Goal: Information Seeking & Learning: Learn about a topic

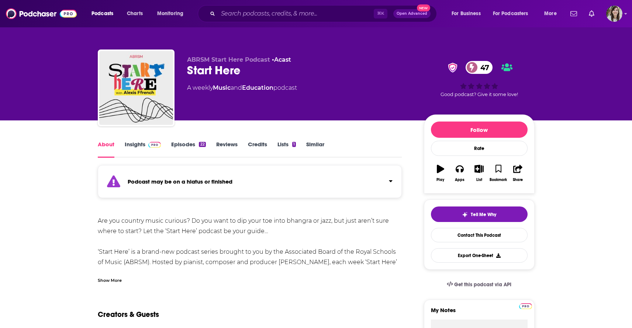
click at [181, 149] on link "Episodes 22" at bounding box center [188, 149] width 34 height 17
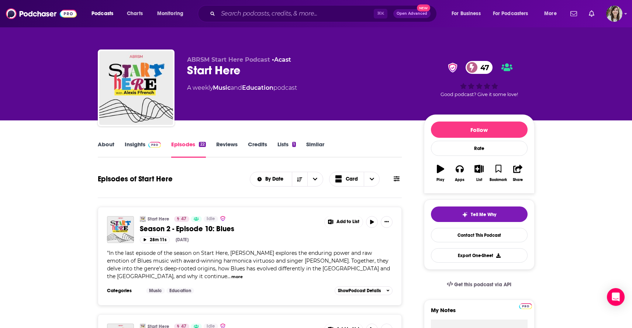
click at [314, 144] on link "Similar" at bounding box center [315, 149] width 18 height 17
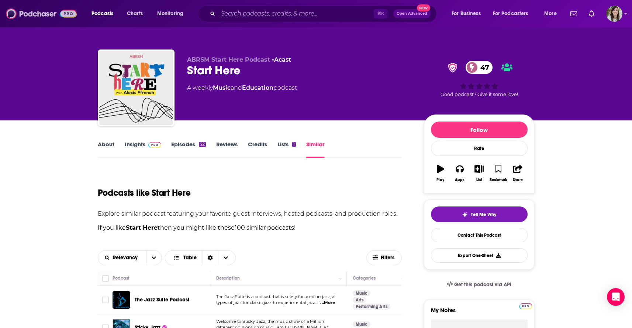
click at [38, 14] on img at bounding box center [41, 14] width 71 height 14
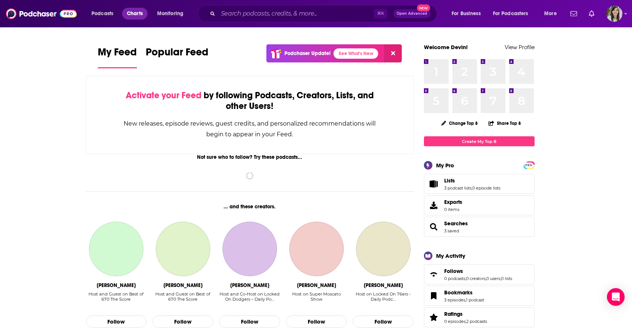
click at [138, 15] on span "Charts" at bounding box center [135, 13] width 16 height 10
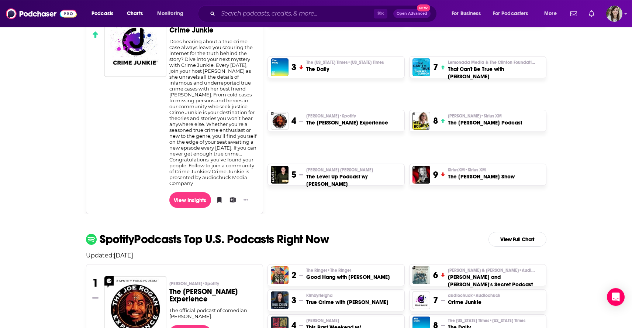
scroll to position [71, 0]
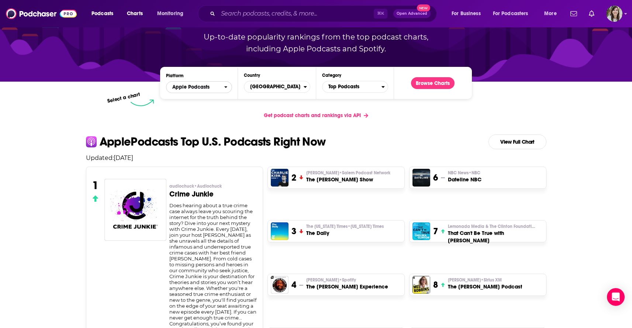
click at [215, 89] on span "Apple Podcasts" at bounding box center [195, 87] width 58 height 13
click at [184, 111] on span "Spotify" at bounding box center [198, 109] width 56 height 4
click at [344, 86] on span "Top Podcasts" at bounding box center [351, 86] width 59 height 13
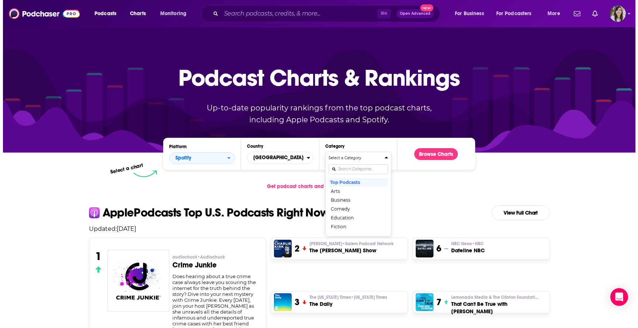
scroll to position [0, 0]
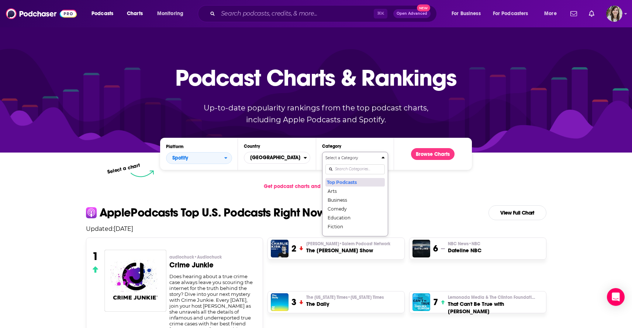
click at [348, 186] on button "Top Podcasts" at bounding box center [354, 181] width 59 height 9
click at [363, 155] on span "Top Podcasts" at bounding box center [351, 157] width 59 height 13
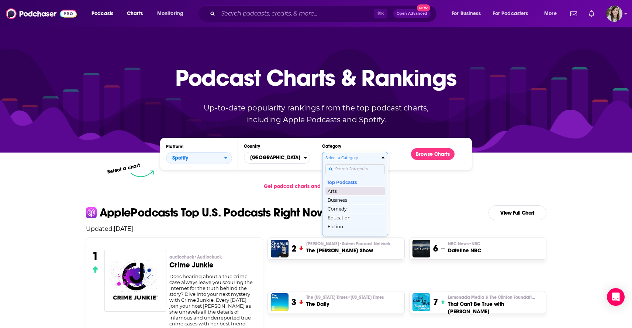
click at [347, 191] on button "Arts" at bounding box center [354, 190] width 59 height 9
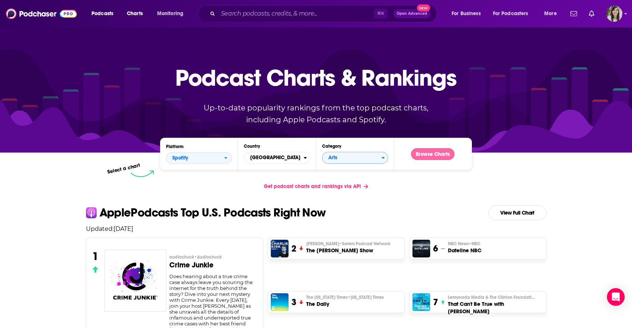
click at [435, 151] on button "Browse Charts" at bounding box center [433, 154] width 44 height 12
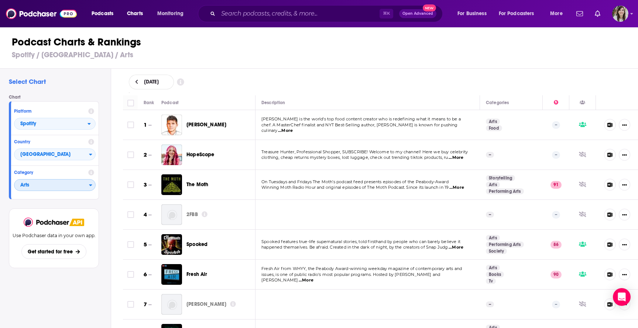
click at [71, 185] on span "Arts" at bounding box center [51, 185] width 75 height 13
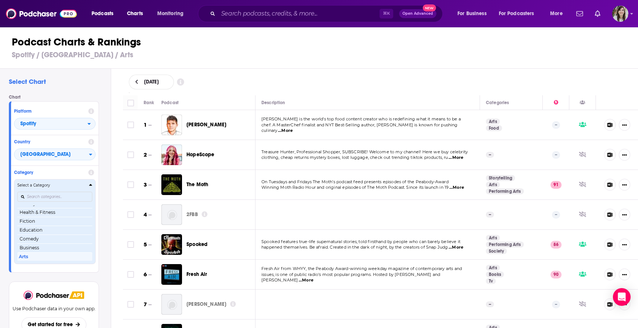
scroll to position [104, 0]
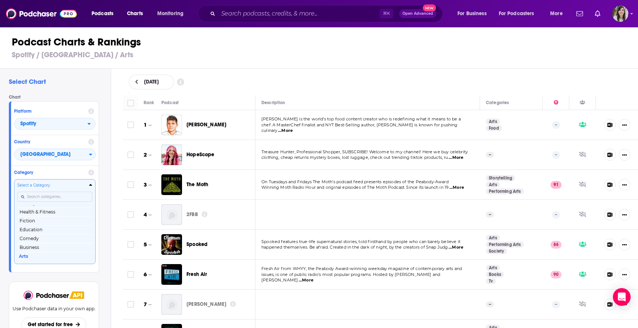
click at [103, 178] on div "Chart Platform Spotify Country [GEOGRAPHIC_DATA] Category Select a Category Top…" at bounding box center [57, 182] width 96 height 177
click at [85, 122] on span "Spotify" at bounding box center [50, 124] width 73 height 13
click at [51, 138] on span "Apple Podcasts" at bounding box center [54, 137] width 72 height 4
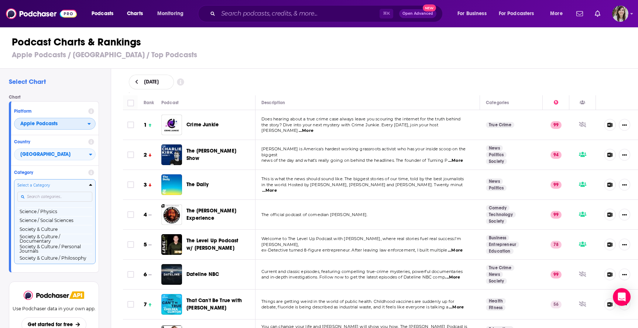
scroll to position [944, 0]
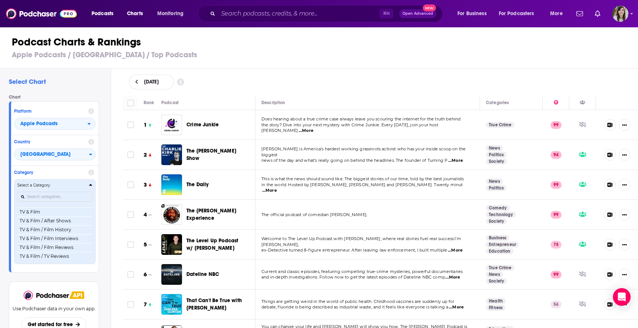
click at [91, 184] on button "Select a Category Top Podcasts Arts Arts / Books Arts / Design Arts / Fashion &…" at bounding box center [55, 221] width 82 height 84
click at [92, 186] on icon "Categories" at bounding box center [90, 184] width 3 height 5
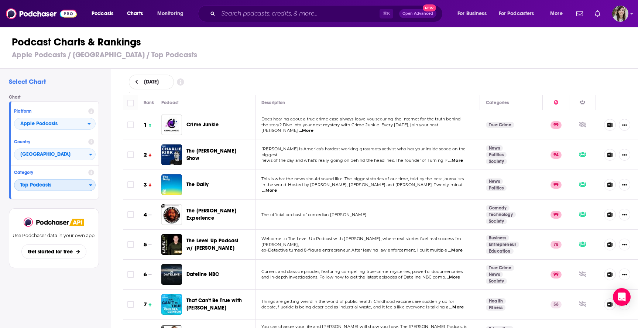
click at [92, 186] on icon "Categories" at bounding box center [90, 184] width 3 height 5
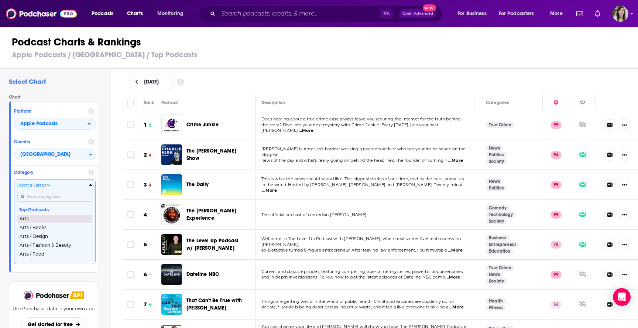
click at [37, 221] on button "Arts" at bounding box center [54, 218] width 75 height 9
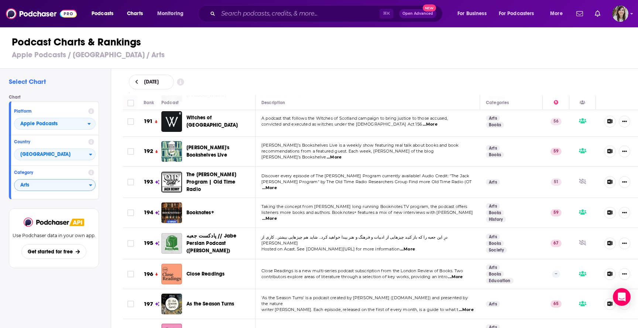
scroll to position [5855, 0]
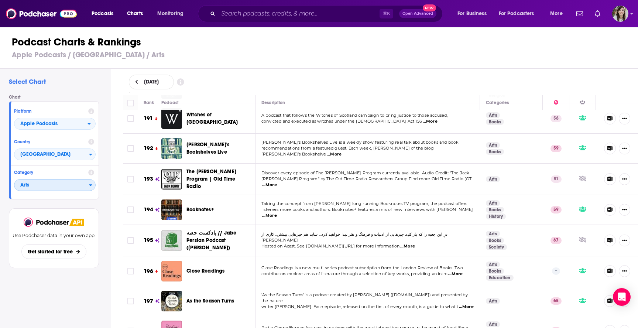
click at [93, 187] on div "Categories" at bounding box center [92, 184] width 6 height 5
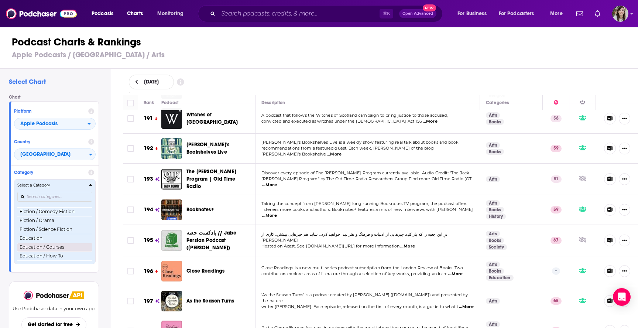
scroll to position [763, 0]
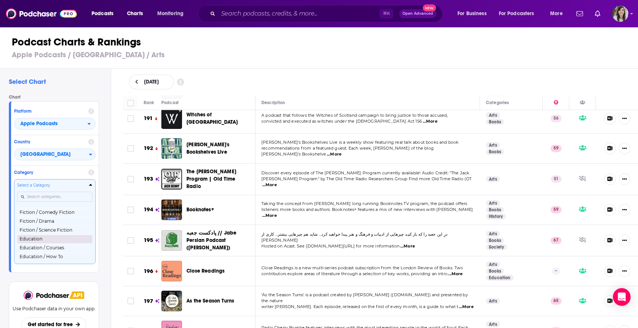
click at [32, 240] on button "Education" at bounding box center [54, 238] width 75 height 9
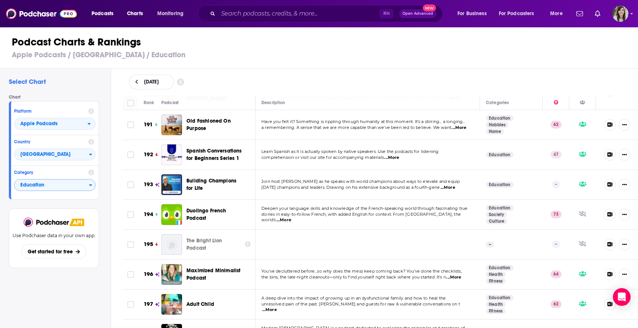
scroll to position [5974, 0]
click at [91, 186] on icon "Categories" at bounding box center [90, 185] width 3 height 2
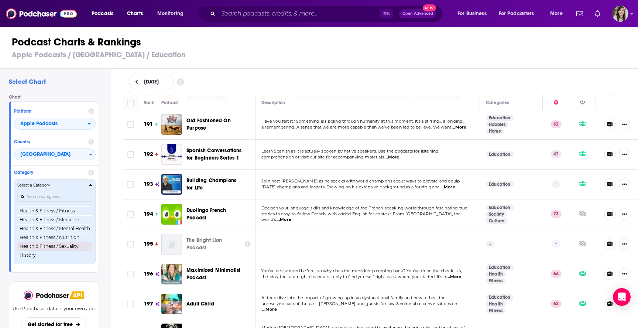
scroll to position [283, 0]
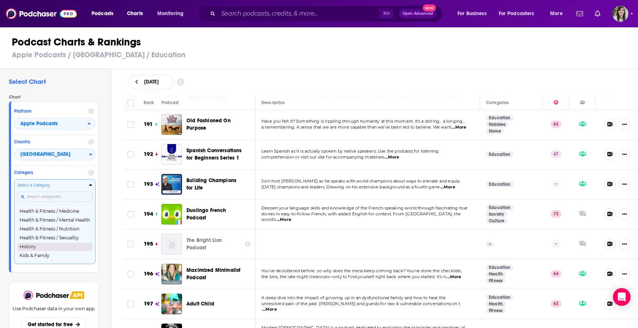
click at [65, 251] on button "History" at bounding box center [54, 246] width 75 height 9
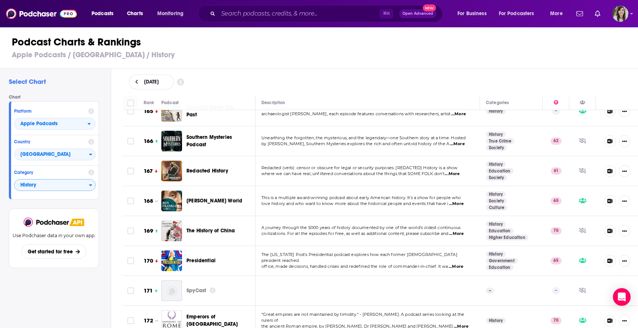
scroll to position [5051, 0]
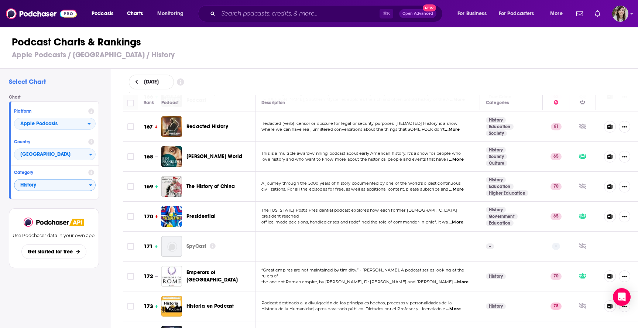
click at [457, 306] on span "...More" at bounding box center [453, 309] width 15 height 6
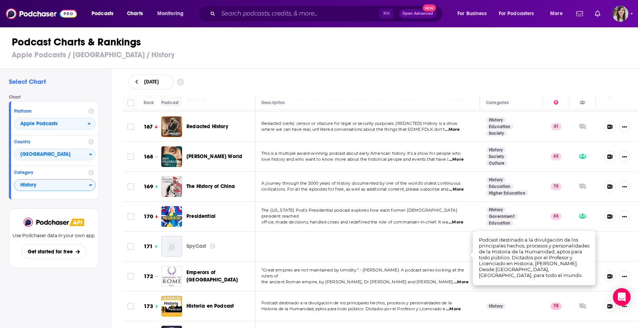
click at [457, 306] on span "...More" at bounding box center [453, 309] width 15 height 6
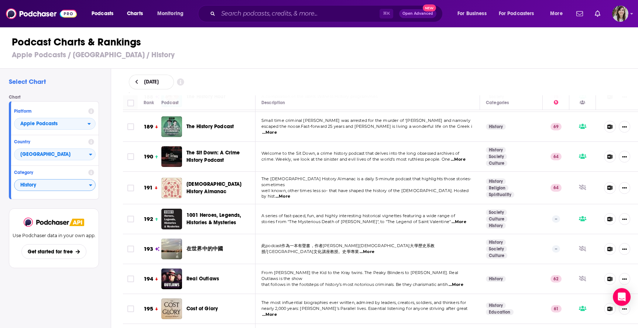
scroll to position [5804, 0]
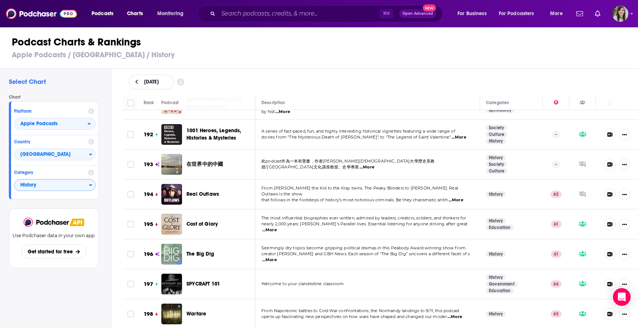
click at [277, 257] on span "...More" at bounding box center [269, 260] width 15 height 6
click at [437, 239] on td "Seemingly dry topics become gripping political dramas in this Peabody Award win…" at bounding box center [367, 254] width 224 height 30
click at [370, 251] on span "creator [PERSON_NAME] and GBH News. Each season of “The Big Dig” uncovers a dif…" at bounding box center [365, 253] width 208 height 5
click at [382, 281] on p "Welcome to your clandestine classroom." at bounding box center [367, 284] width 212 height 6
click at [78, 191] on span "History" at bounding box center [51, 185] width 75 height 13
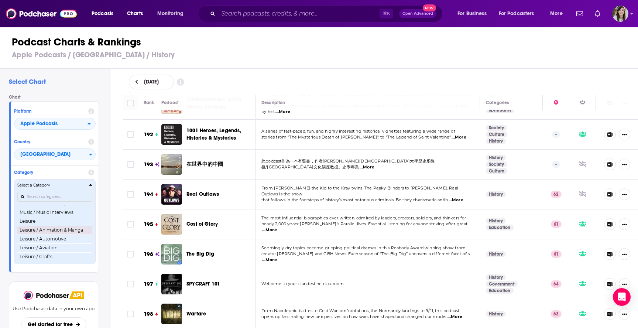
scroll to position [539, 0]
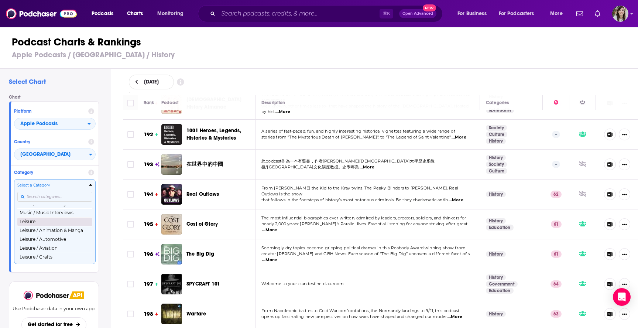
click at [61, 223] on button "Leisure" at bounding box center [54, 221] width 75 height 9
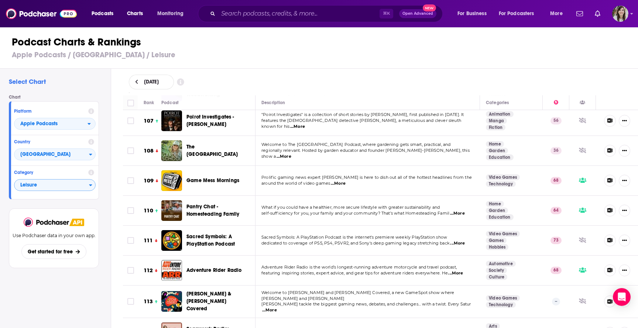
scroll to position [3247, 0]
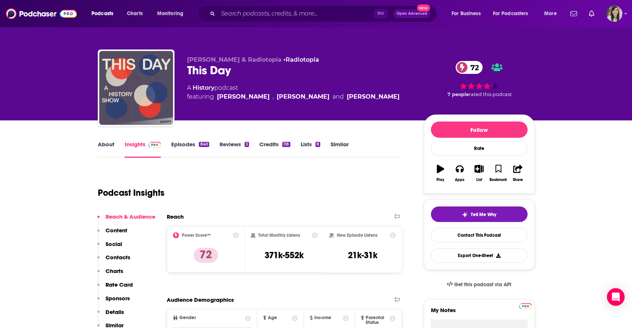
click at [100, 148] on link "About" at bounding box center [106, 149] width 17 height 17
